Goal: Task Accomplishment & Management: Manage account settings

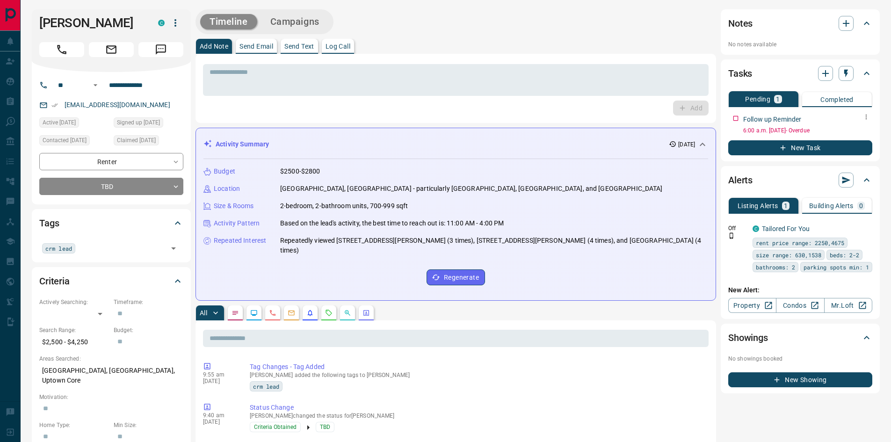
click at [723, 121] on div "Tasks Pending 1 Completed Follow up Reminder 6:00 a.m. [DATE] - Overdue New Task" at bounding box center [800, 110] width 159 height 102
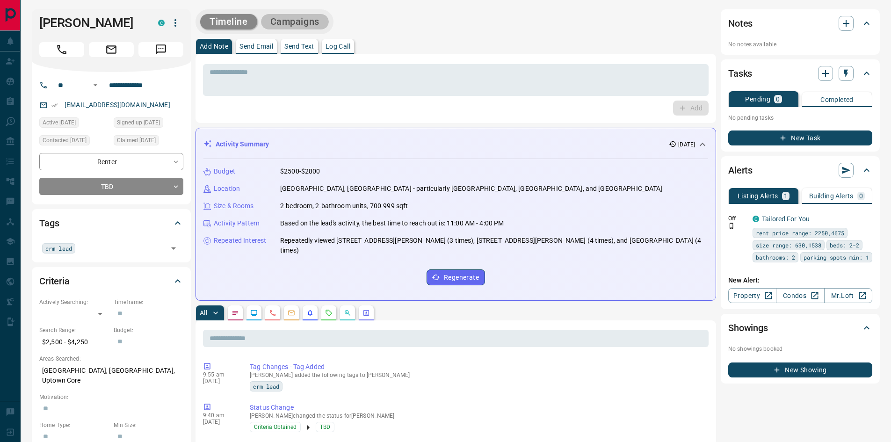
click at [303, 14] on button "Campaigns" at bounding box center [295, 21] width 68 height 15
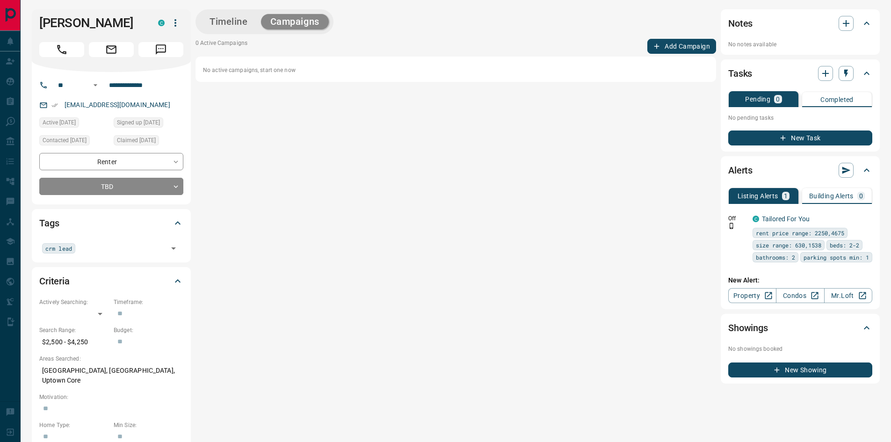
click at [678, 35] on div "Timeline Campaigns 0 Active Campaigns Add Campaign No active campaigns, start o…" at bounding box center [455, 196] width 520 height 374
click at [680, 45] on button "Add Campaign" at bounding box center [681, 46] width 69 height 15
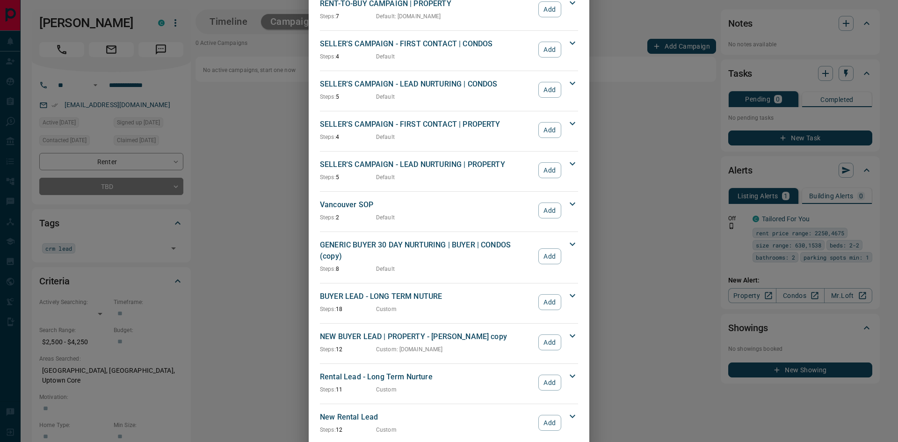
scroll to position [807, 0]
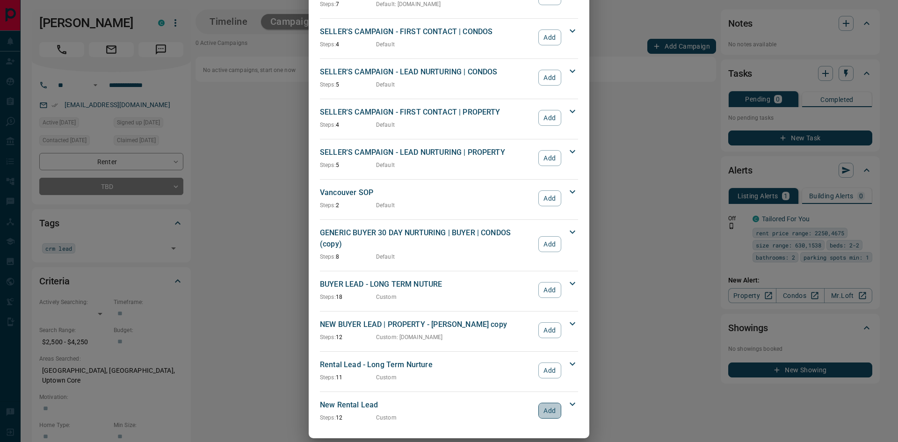
click at [542, 403] on button "Add" at bounding box center [549, 411] width 23 height 16
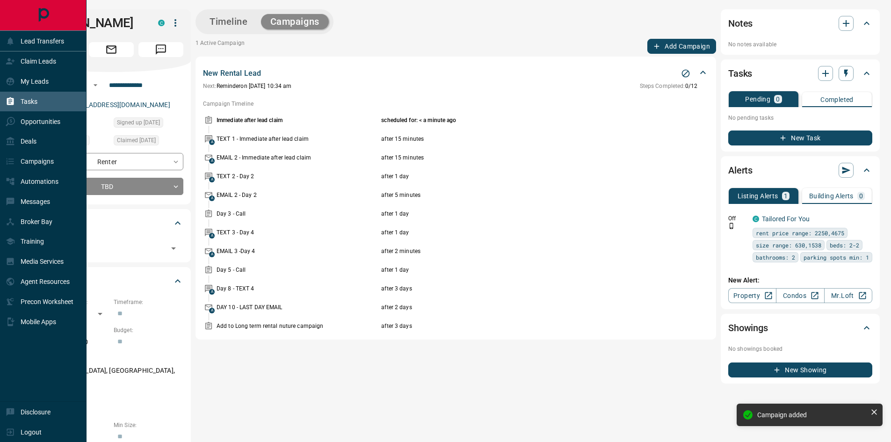
click at [11, 102] on icon at bounding box center [10, 101] width 7 height 8
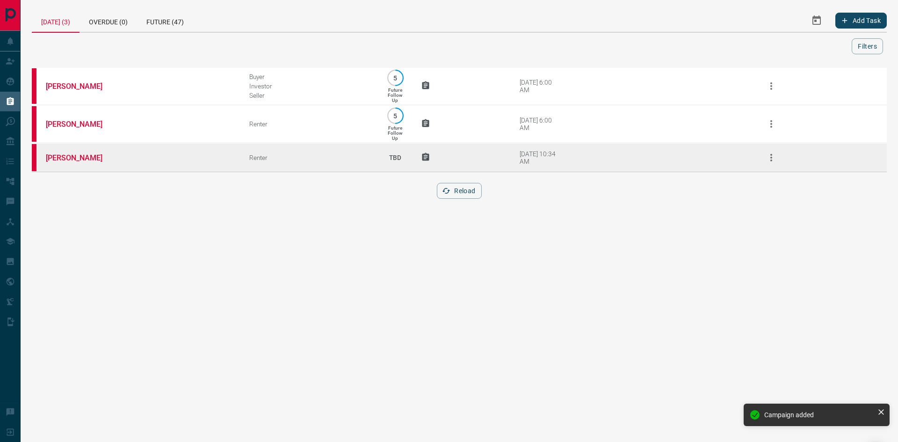
click at [772, 152] on icon "button" at bounding box center [770, 157] width 11 height 11
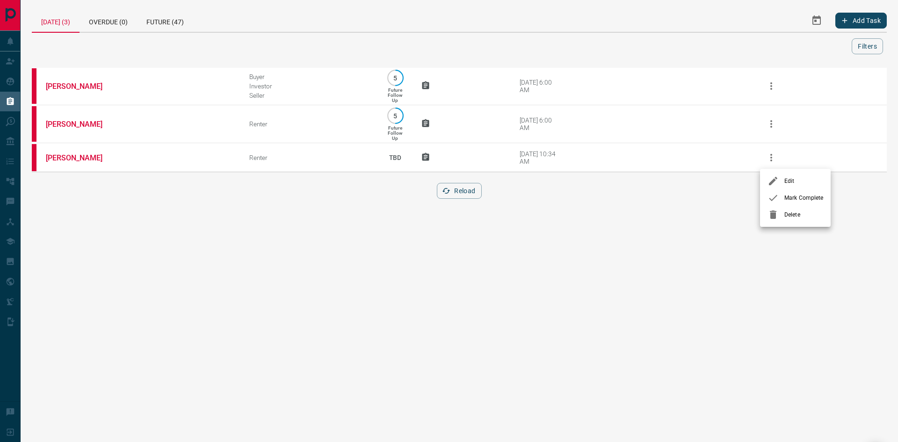
click at [785, 198] on span "Mark Complete" at bounding box center [803, 198] width 39 height 8
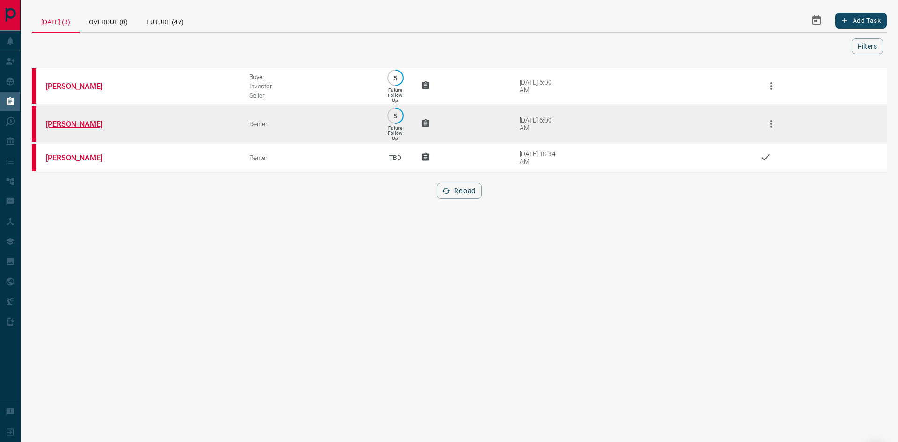
click at [72, 127] on link "[PERSON_NAME]" at bounding box center [81, 124] width 70 height 9
